Goal: Task Accomplishment & Management: Use online tool/utility

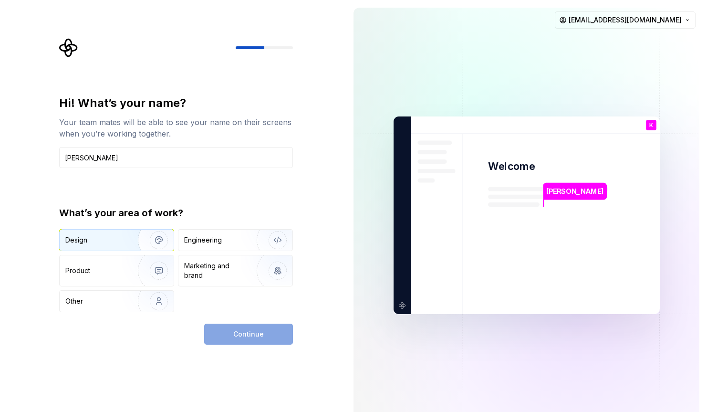
type input "[PERSON_NAME]"
click at [137, 237] on img "button" at bounding box center [152, 240] width 61 height 64
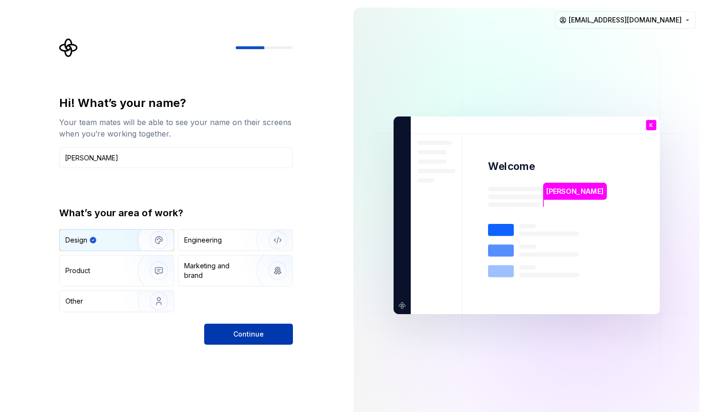
click at [258, 336] on span "Continue" at bounding box center [248, 334] width 31 height 10
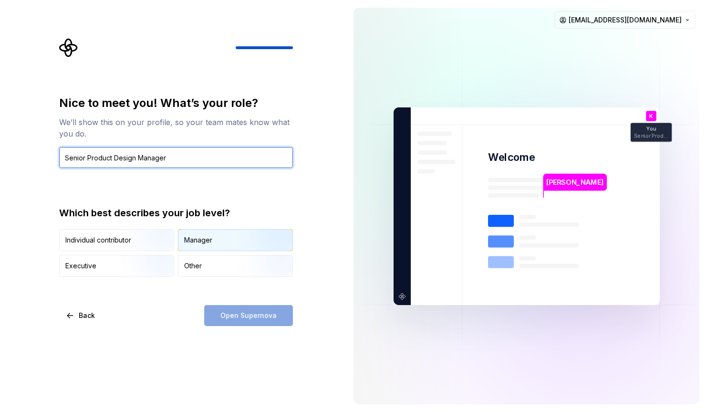
type input "Senior Product Design Manager"
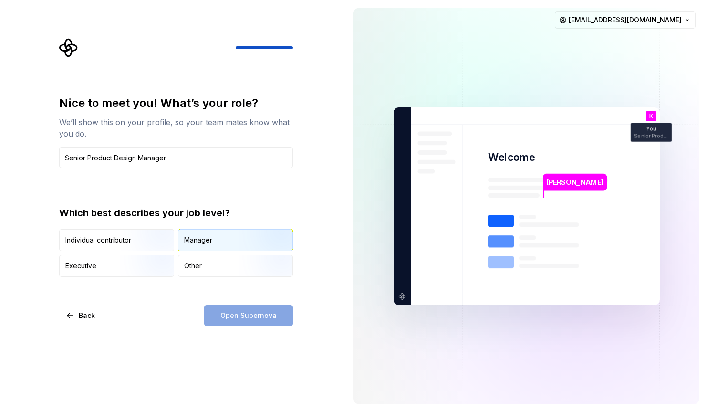
click at [215, 240] on div "Manager" at bounding box center [236, 240] width 114 height 21
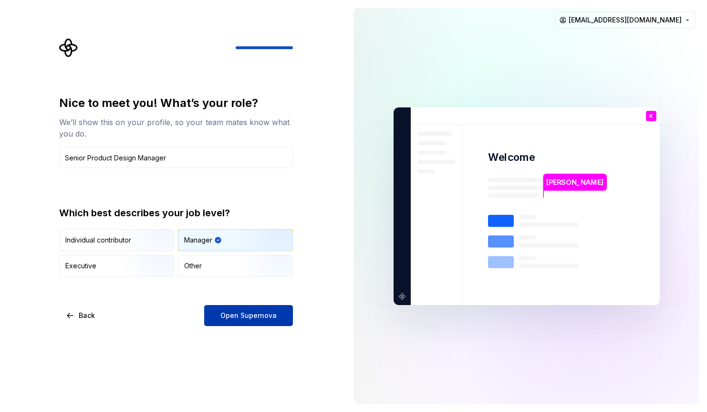
click at [267, 318] on span "Open Supernova" at bounding box center [249, 316] width 56 height 10
